Goal: Register for event/course

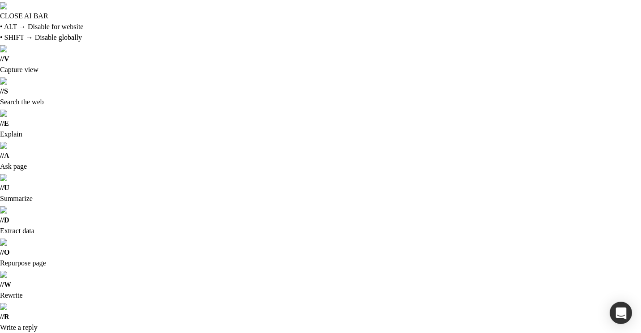
click at [0, 0] on input "Watch Later [DATE] 5:30 AM - [DATE] 2:00 PM" at bounding box center [0, 0] width 0 height 0
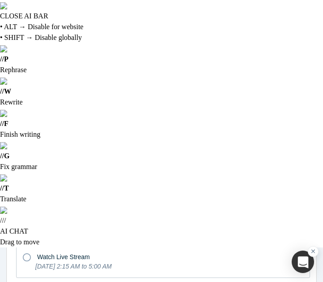
scroll to position [269, 0]
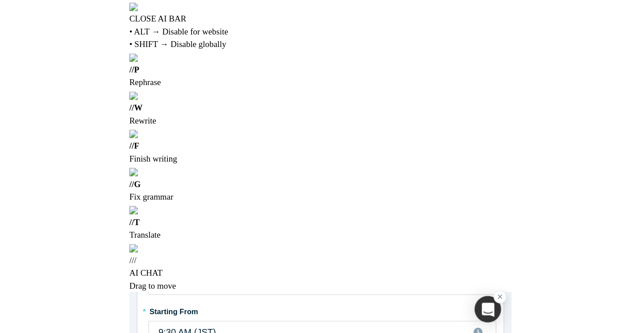
scroll to position [234, 0]
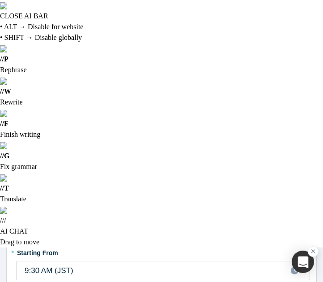
click at [0, 0] on input "Founder" at bounding box center [0, 0] width 0 height 0
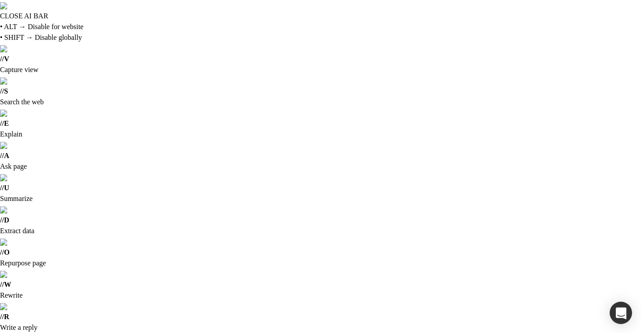
scroll to position [0, 0]
click at [0, 0] on input "Watch Later [DATE] 5:30 AM - [DATE] 2:00 PM" at bounding box center [0, 0] width 0 height 0
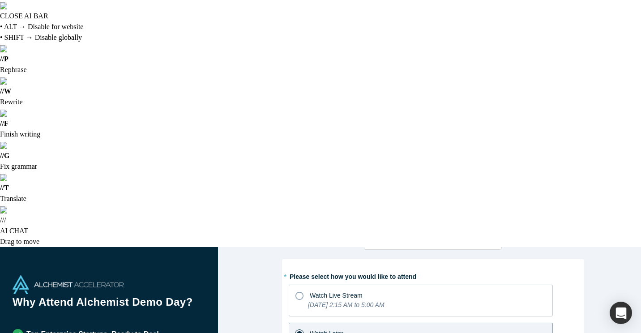
click at [0, 0] on input "Founder" at bounding box center [0, 0] width 0 height 0
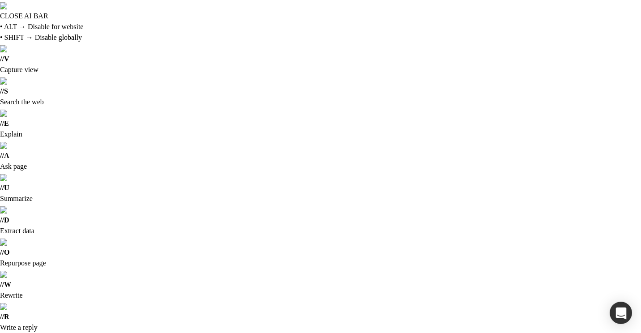
scroll to position [90, 0]
click at [0, 0] on input "No" at bounding box center [0, 0] width 0 height 0
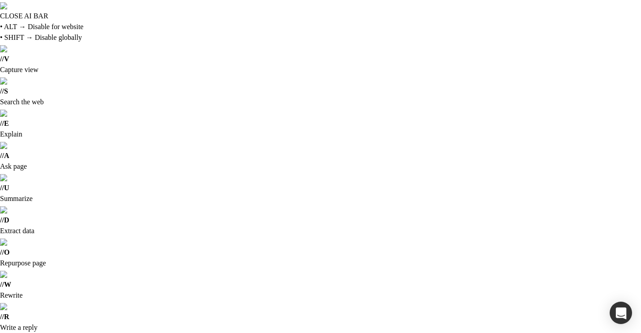
select select "JP"
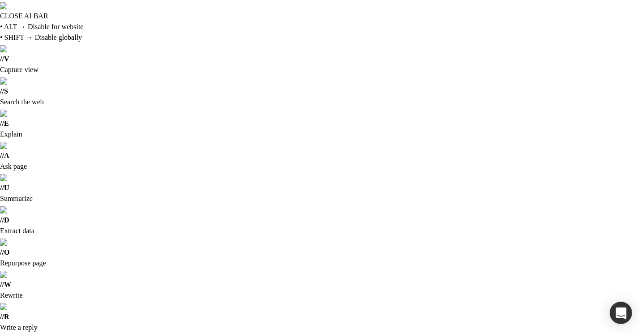
scroll to position [179, 0]
click at [0, 0] on input "Angel Investor Invests personal funds into startups" at bounding box center [0, 0] width 0 height 0
click at [0, 0] on input "VC Invests fund capital into startups" at bounding box center [0, 0] width 0 height 0
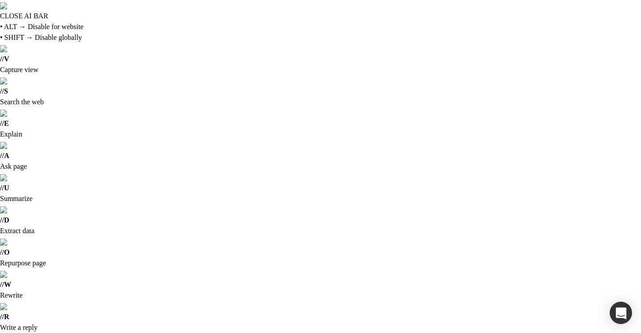
click at [0, 0] on input "Mentor Provides ad hoc guidance and advice to startups based on experience" at bounding box center [0, 0] width 0 height 0
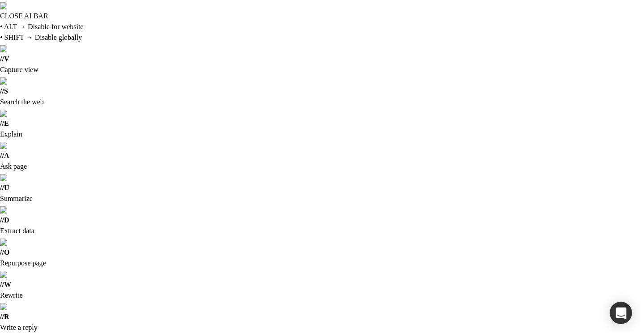
click at [0, 0] on input "Regular Mentor" at bounding box center [0, 0] width 0 height 0
click at [0, 0] on input "No" at bounding box center [0, 0] width 0 height 0
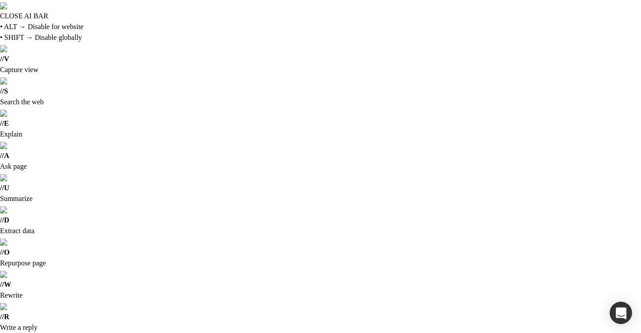
click at [0, 0] on input "Yes" at bounding box center [0, 0] width 0 height 0
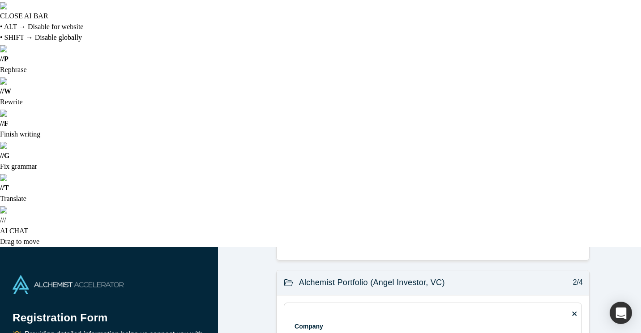
scroll to position [89, 0]
